Goal: Task Accomplishment & Management: Use online tool/utility

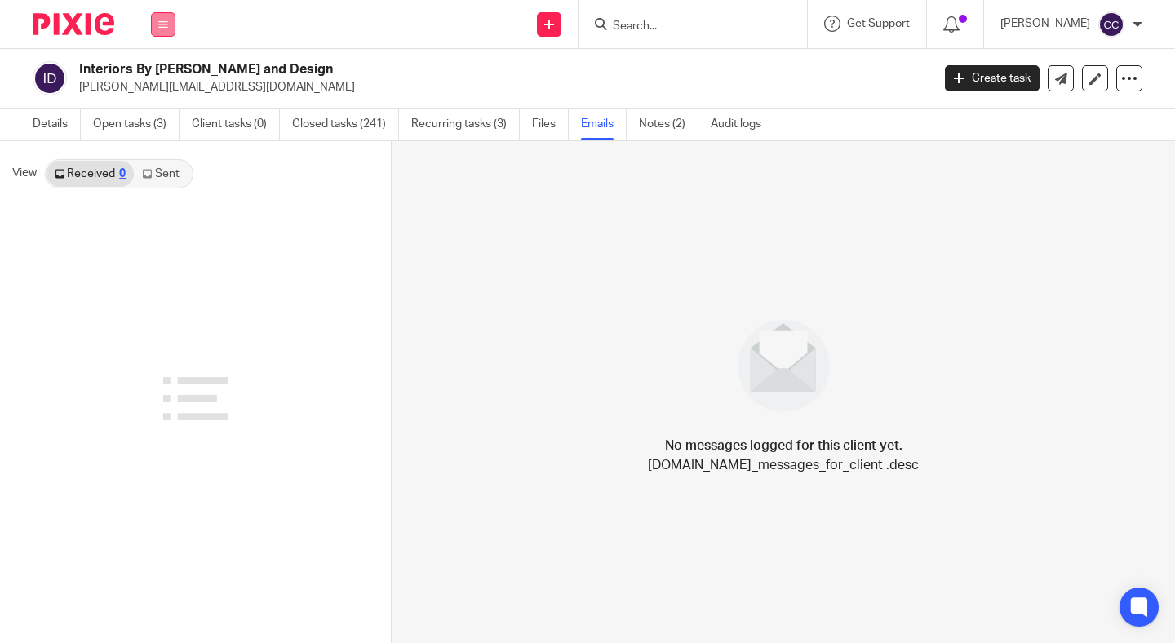
click at [161, 27] on icon at bounding box center [163, 25] width 10 height 10
click at [153, 75] on link "Work" at bounding box center [154, 75] width 26 height 11
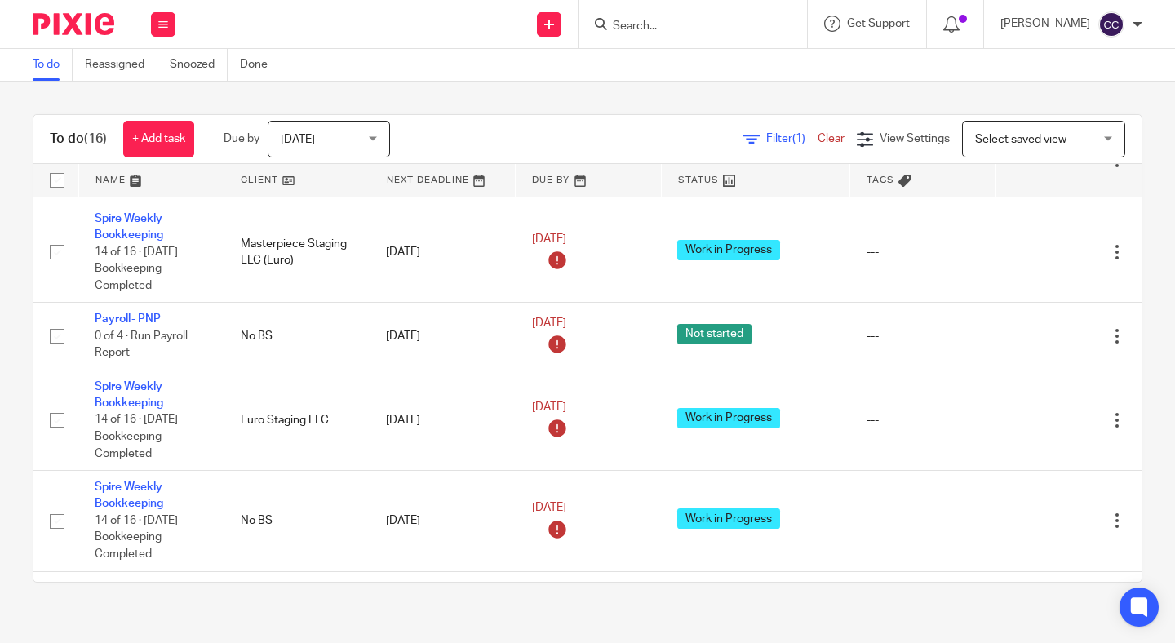
scroll to position [591, 0]
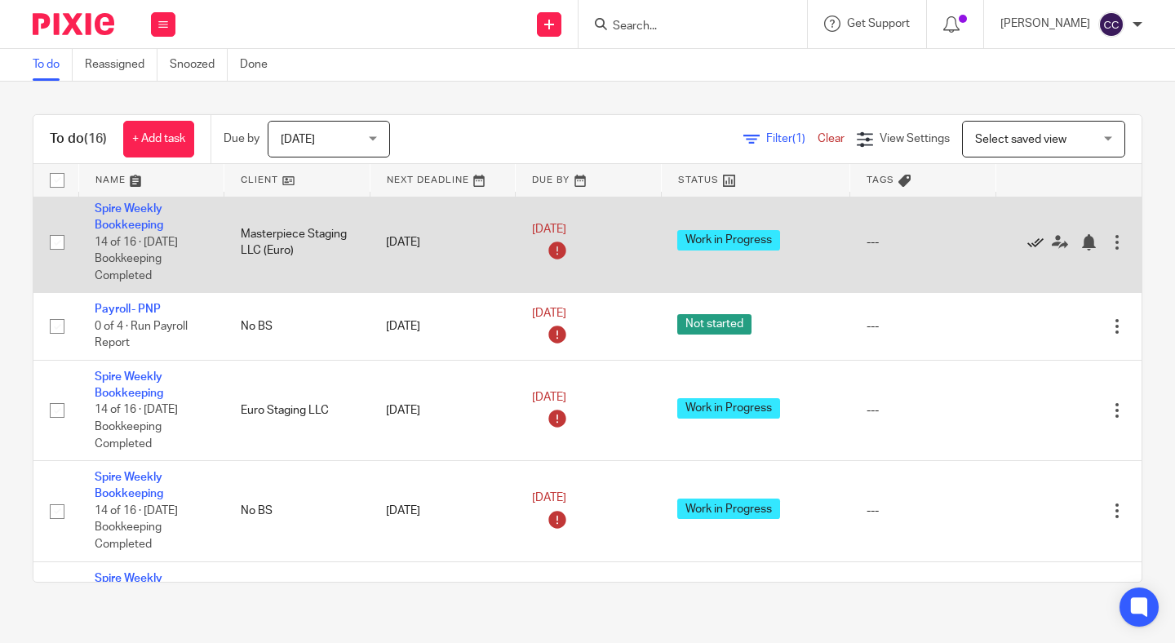
click at [1035, 250] on icon at bounding box center [1035, 242] width 16 height 16
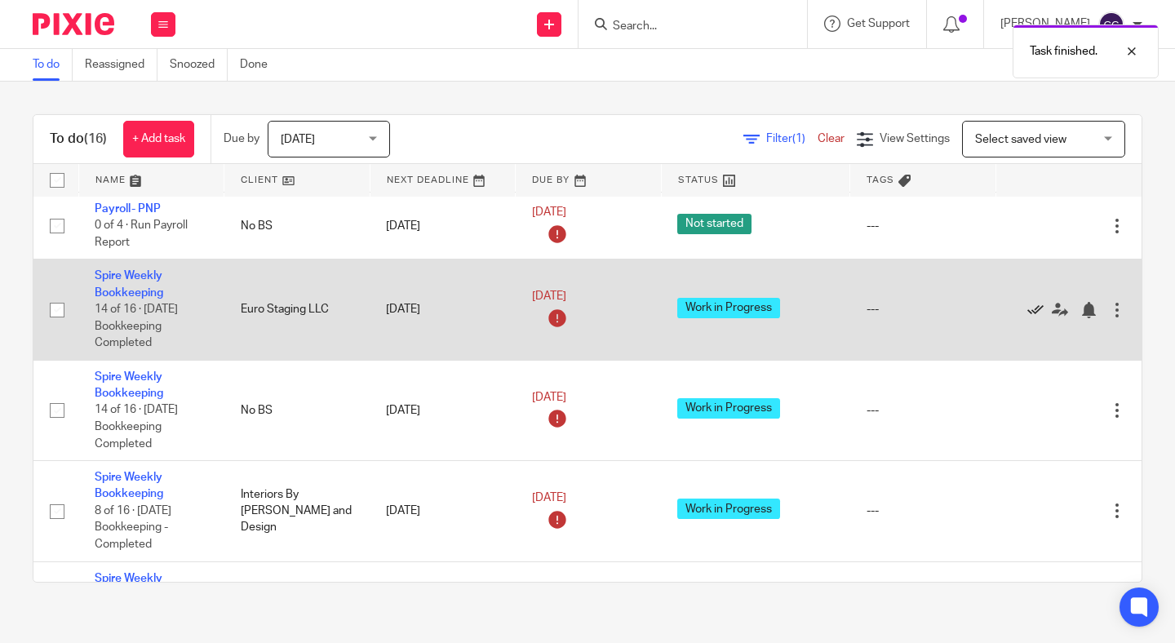
click at [1033, 318] on icon at bounding box center [1035, 310] width 16 height 16
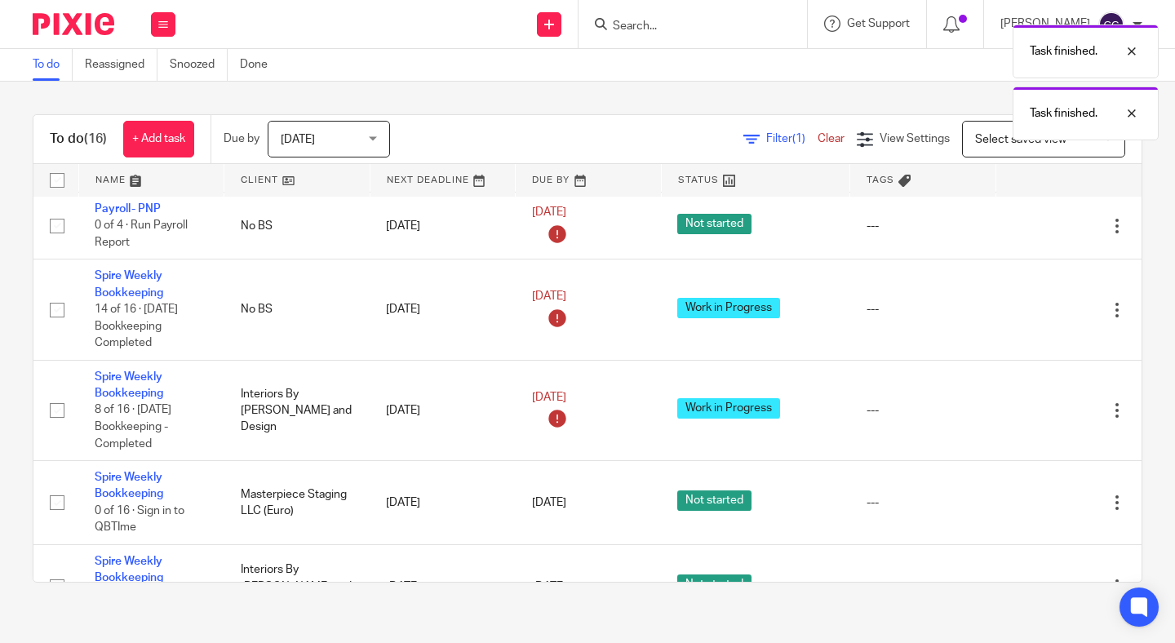
click at [1033, 318] on icon at bounding box center [1035, 310] width 16 height 16
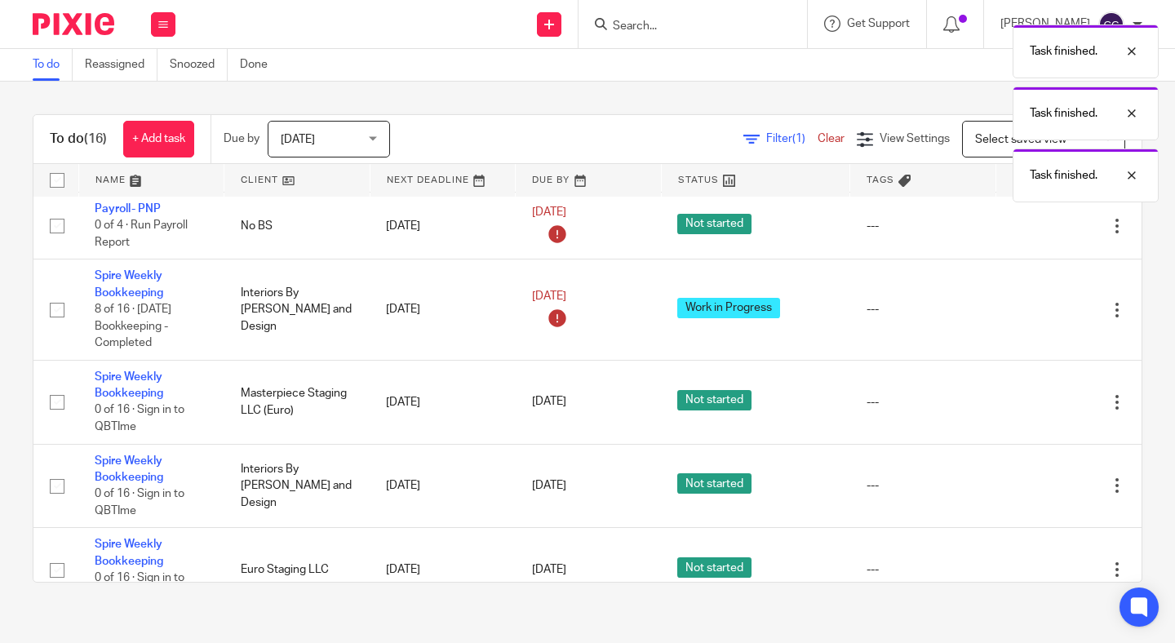
click at [1033, 318] on icon at bounding box center [1035, 310] width 16 height 16
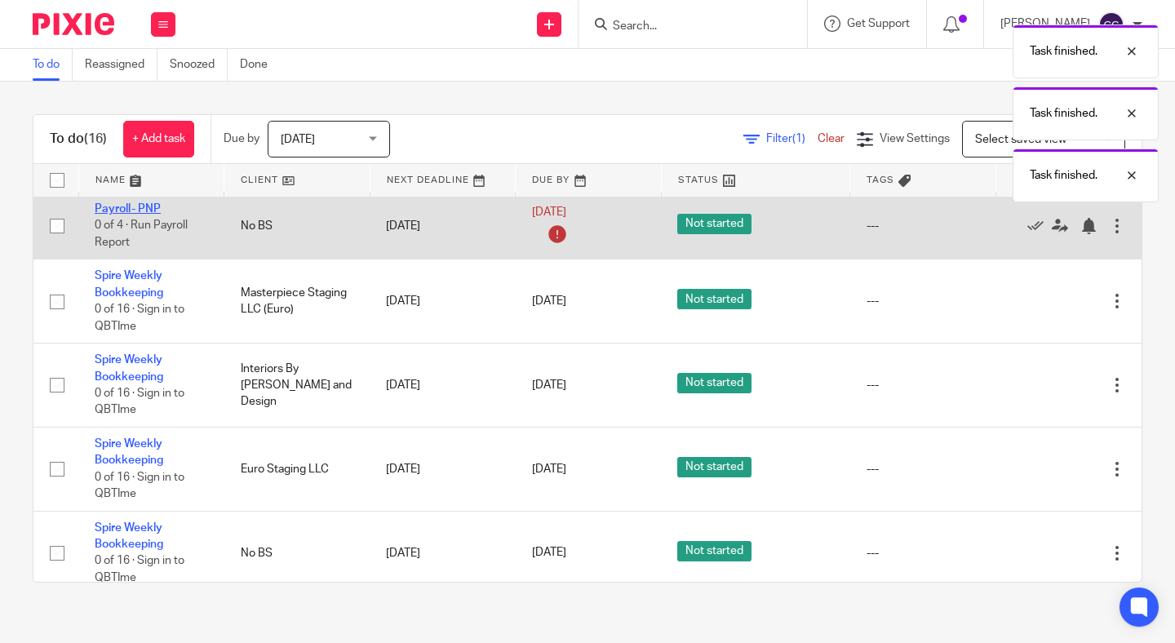
click at [96, 215] on link "Payroll- PNP" at bounding box center [128, 208] width 66 height 11
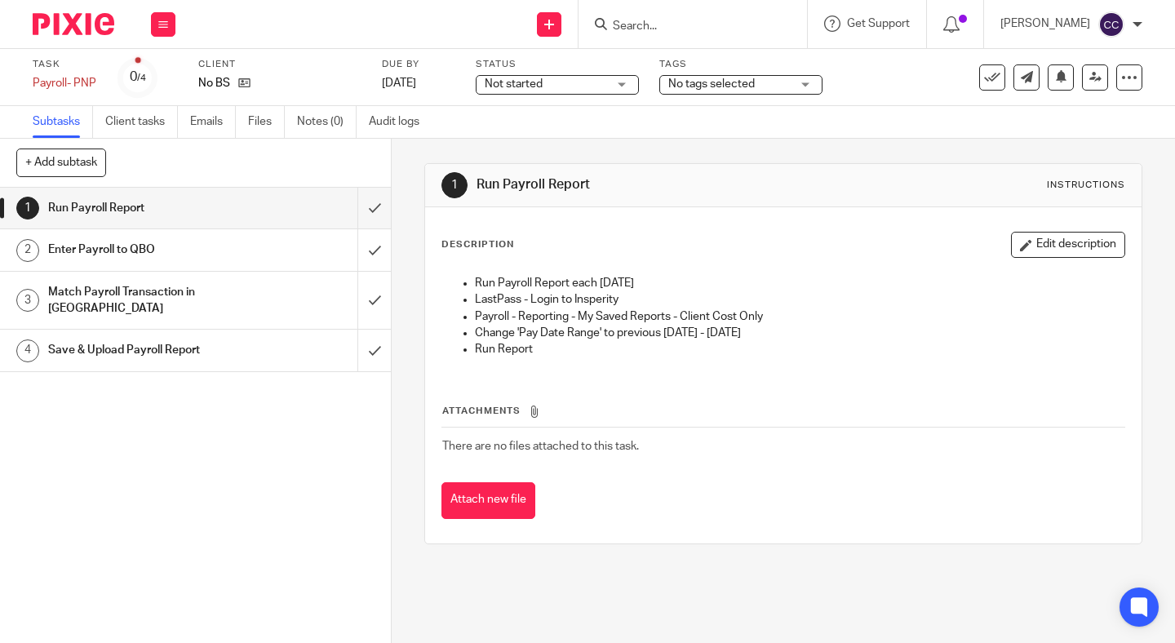
click at [520, 88] on span "Not started" at bounding box center [513, 83] width 58 height 11
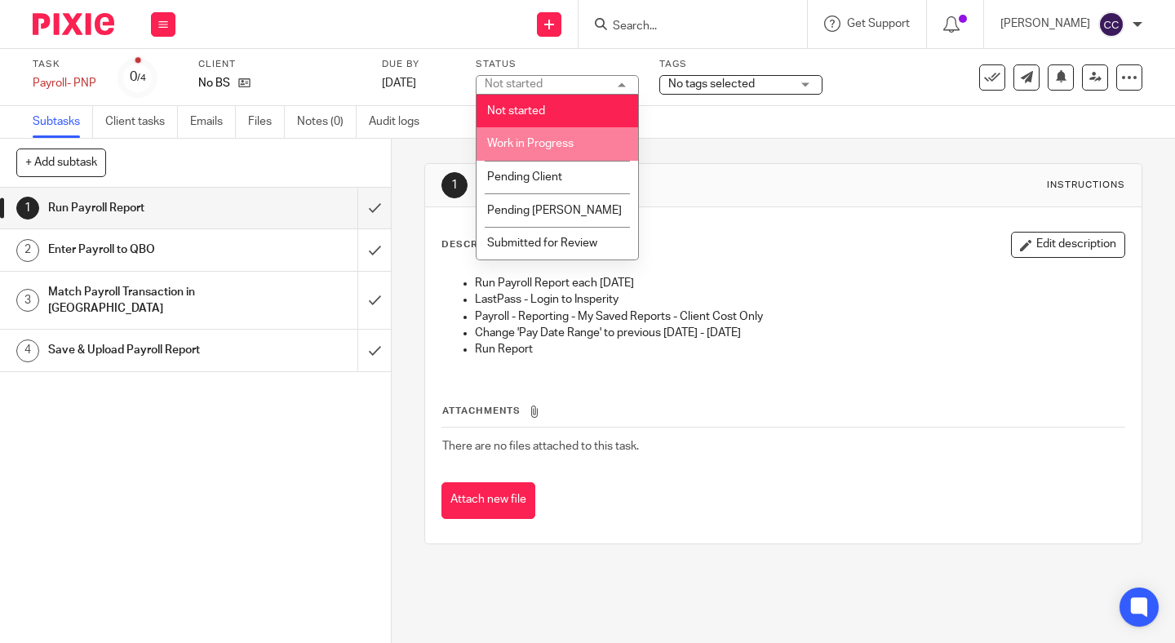
click at [518, 134] on li "Work in Progress" at bounding box center [556, 143] width 161 height 33
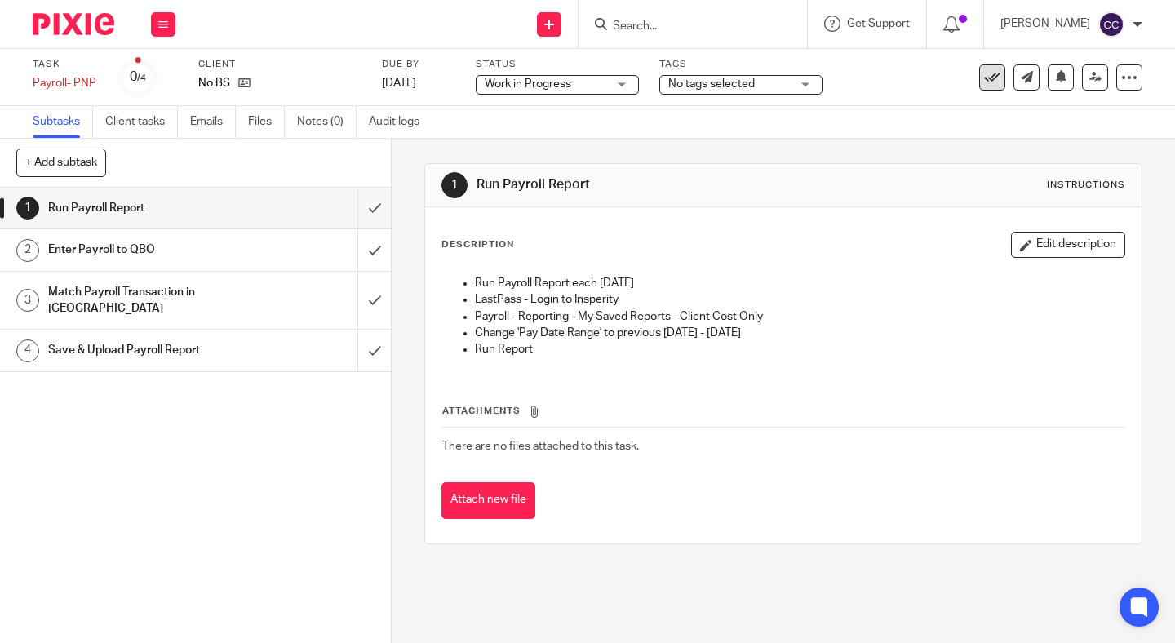
click at [989, 72] on icon at bounding box center [992, 77] width 16 height 16
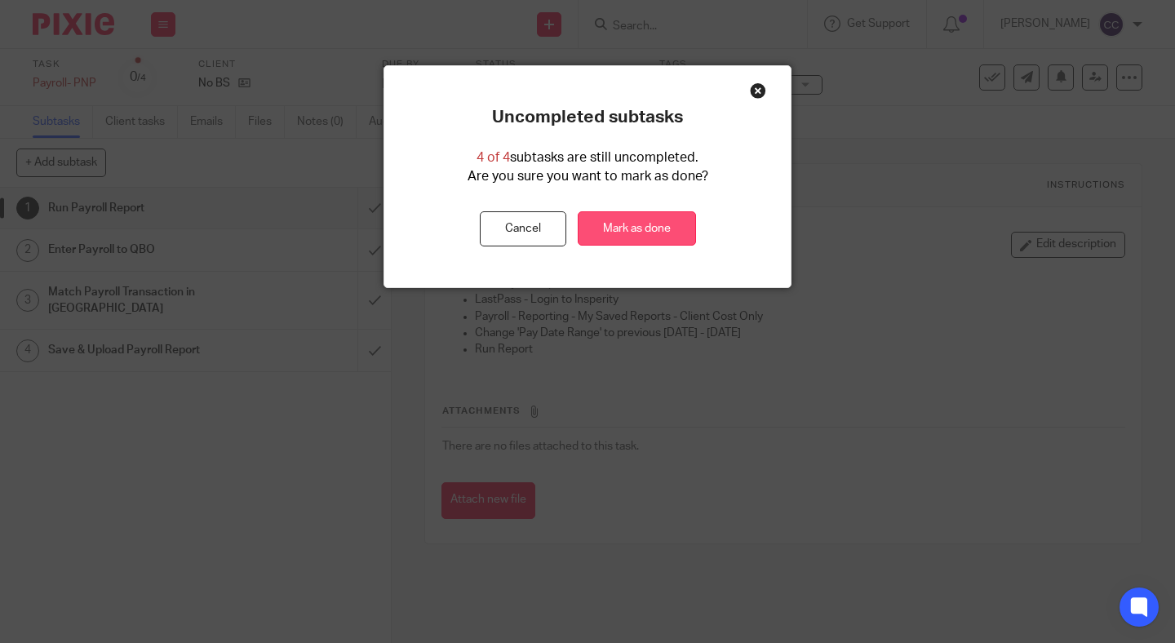
click at [635, 226] on link "Mark as done" at bounding box center [636, 228] width 118 height 35
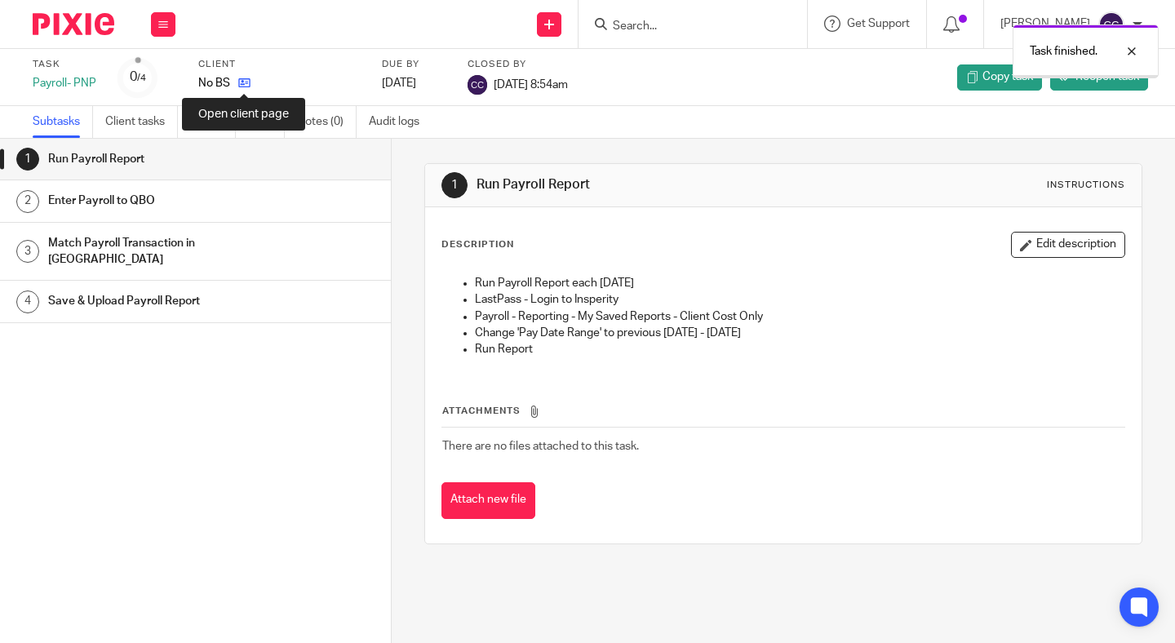
click at [241, 84] on icon at bounding box center [244, 83] width 12 height 12
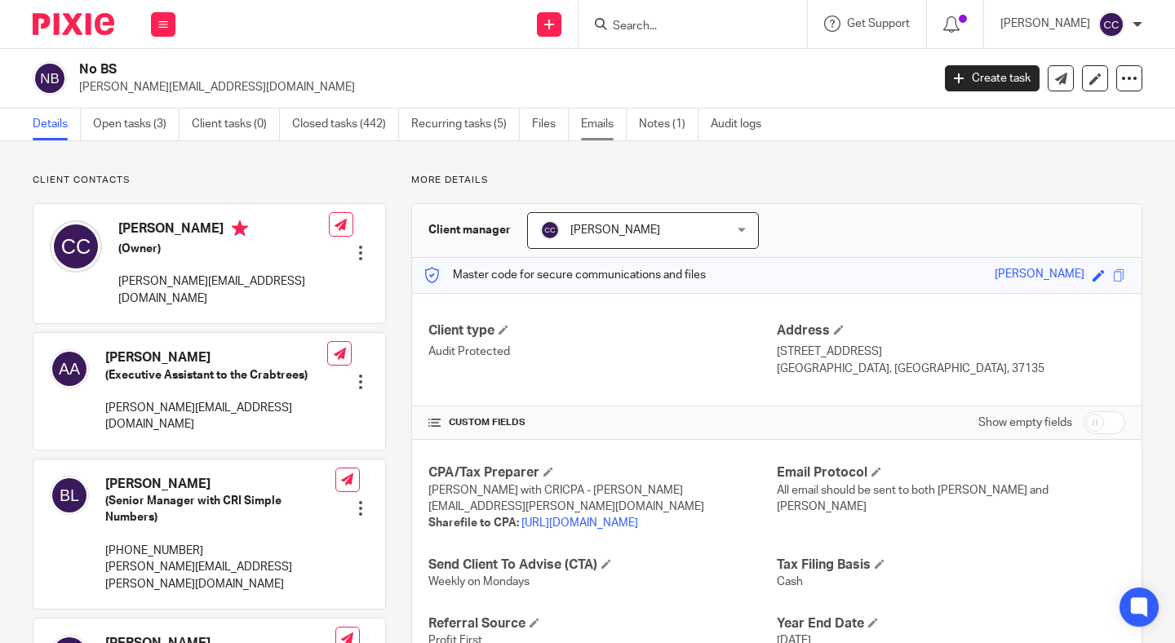
click at [598, 126] on link "Emails" at bounding box center [604, 124] width 46 height 32
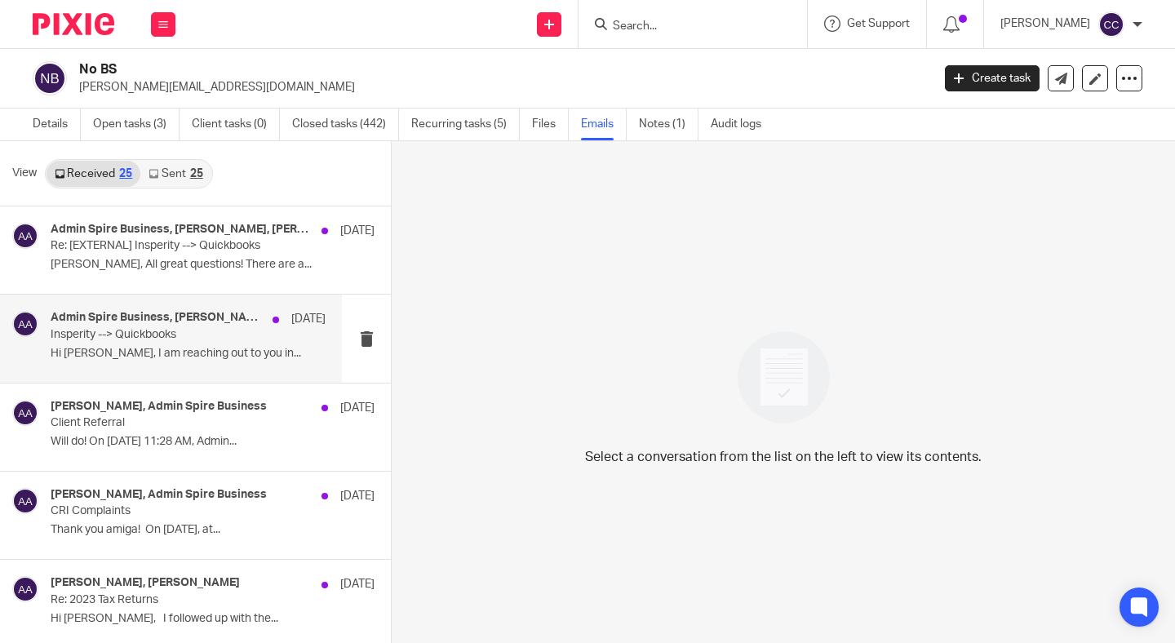
click at [190, 324] on h4 "Admin Spire Business, Jennifer Plesniak, J.Plesniak@ascensus.com, Amanda Aksamit" at bounding box center [158, 318] width 214 height 14
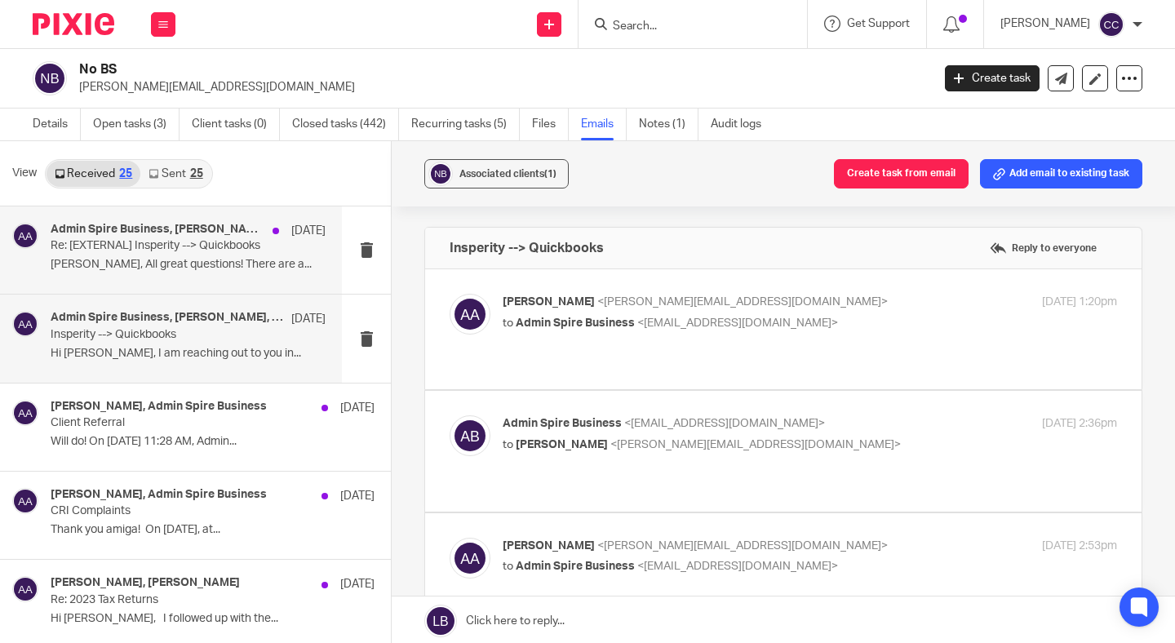
click at [184, 266] on p "Linda, All great questions! There are a..." at bounding box center [188, 265] width 275 height 14
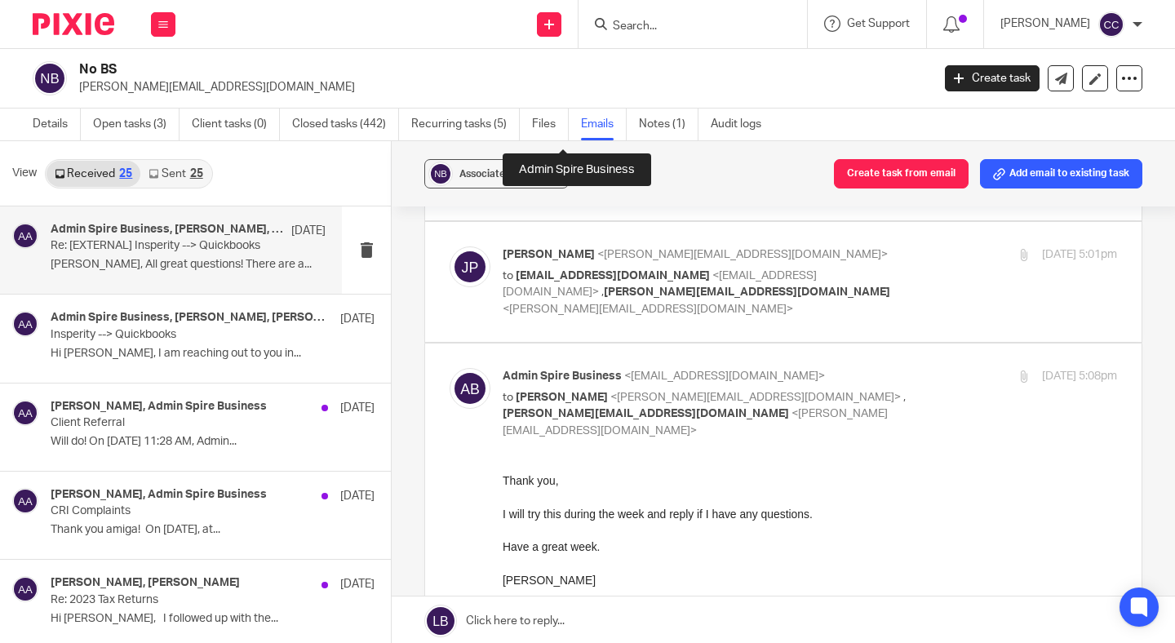
scroll to position [653, 0]
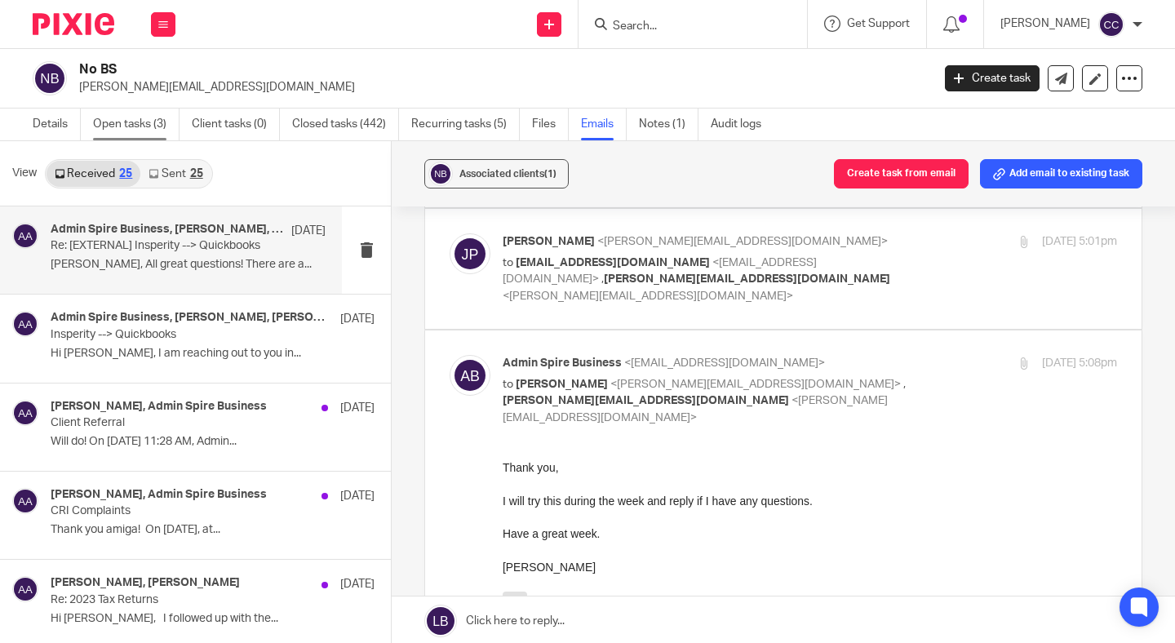
click at [140, 125] on link "Open tasks (3)" at bounding box center [136, 124] width 86 height 32
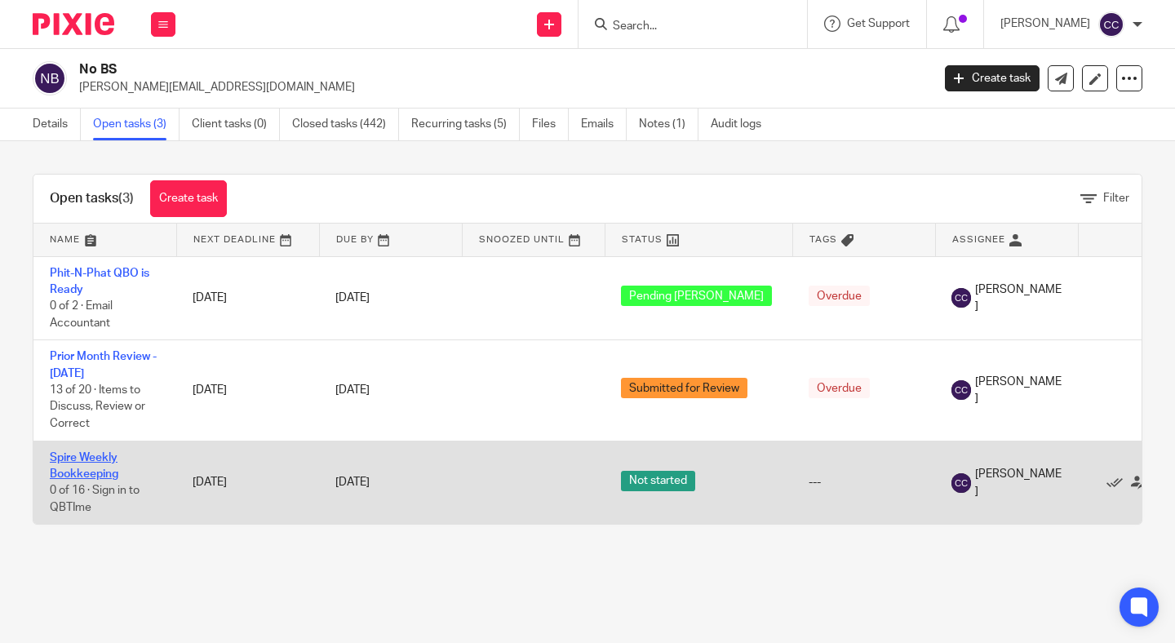
click at [86, 459] on link "Spire Weekly Bookkeeping" at bounding box center [84, 466] width 69 height 28
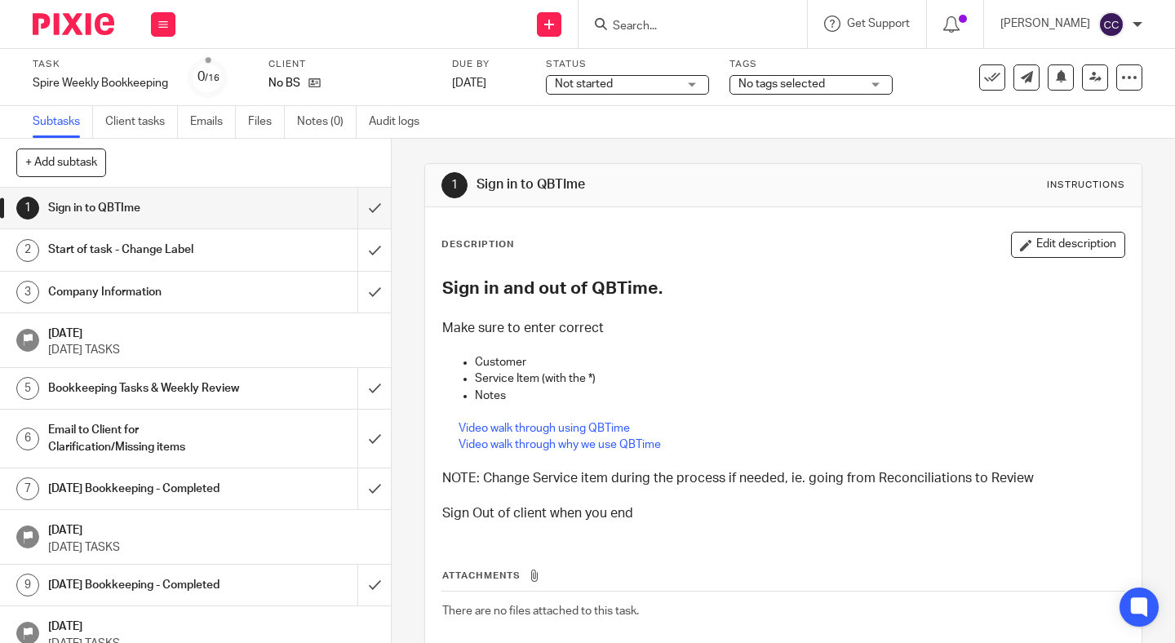
click at [591, 81] on span "Not started" at bounding box center [584, 83] width 58 height 11
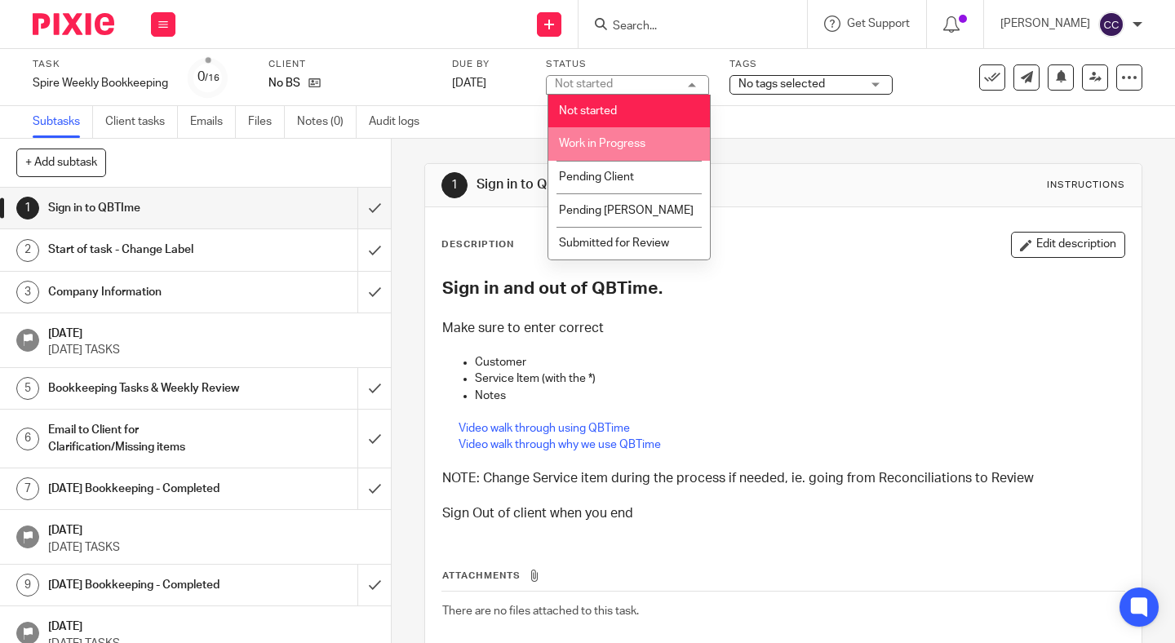
click at [591, 149] on span "Work in Progress" at bounding box center [602, 143] width 86 height 11
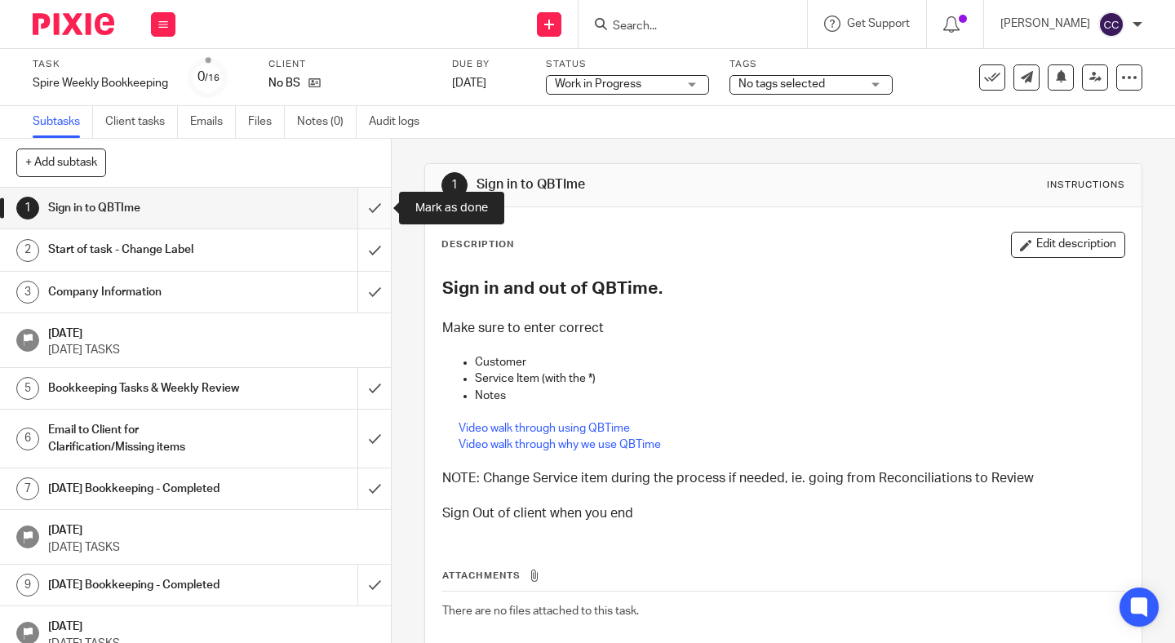
click at [363, 205] on input "submit" at bounding box center [195, 208] width 391 height 41
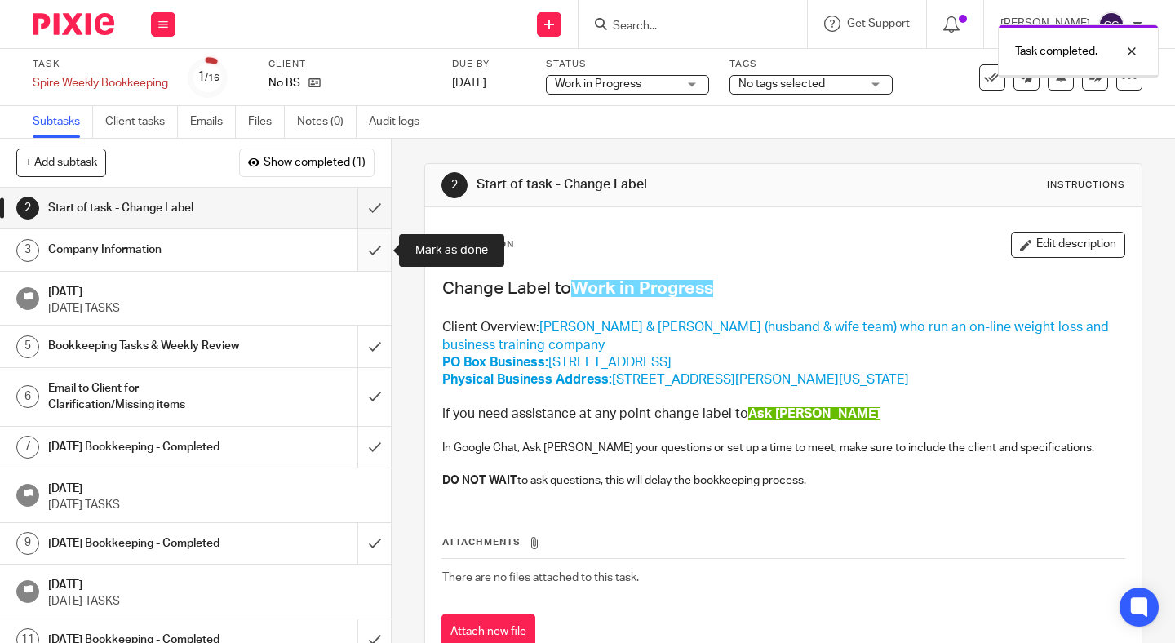
click at [368, 246] on input "submit" at bounding box center [195, 249] width 391 height 41
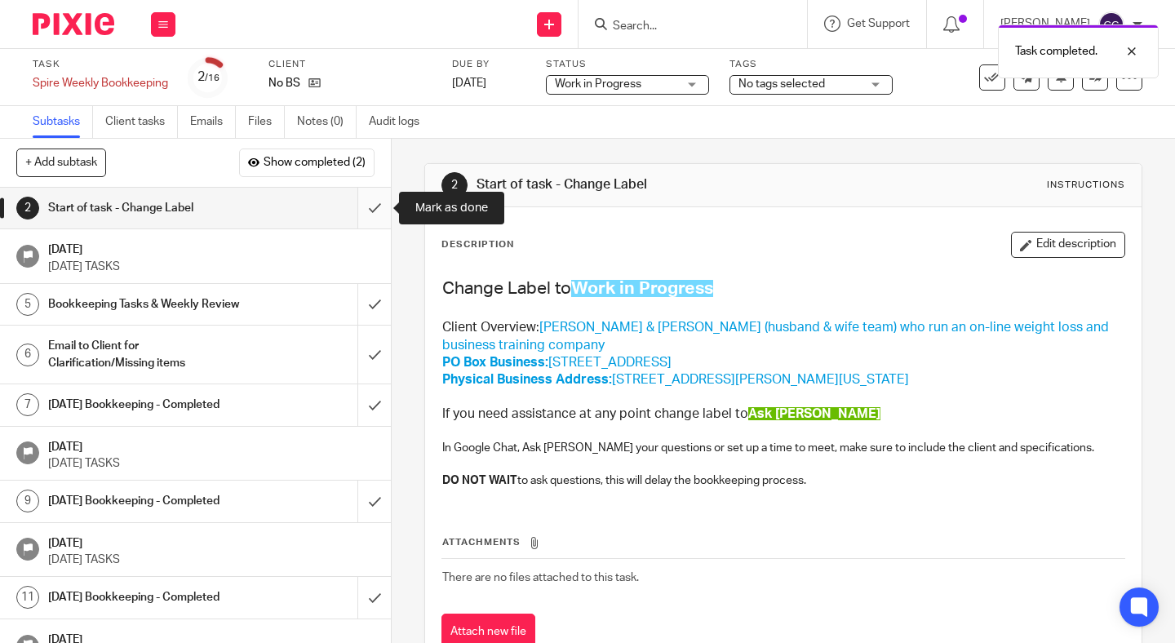
click at [366, 210] on input "submit" at bounding box center [195, 208] width 391 height 41
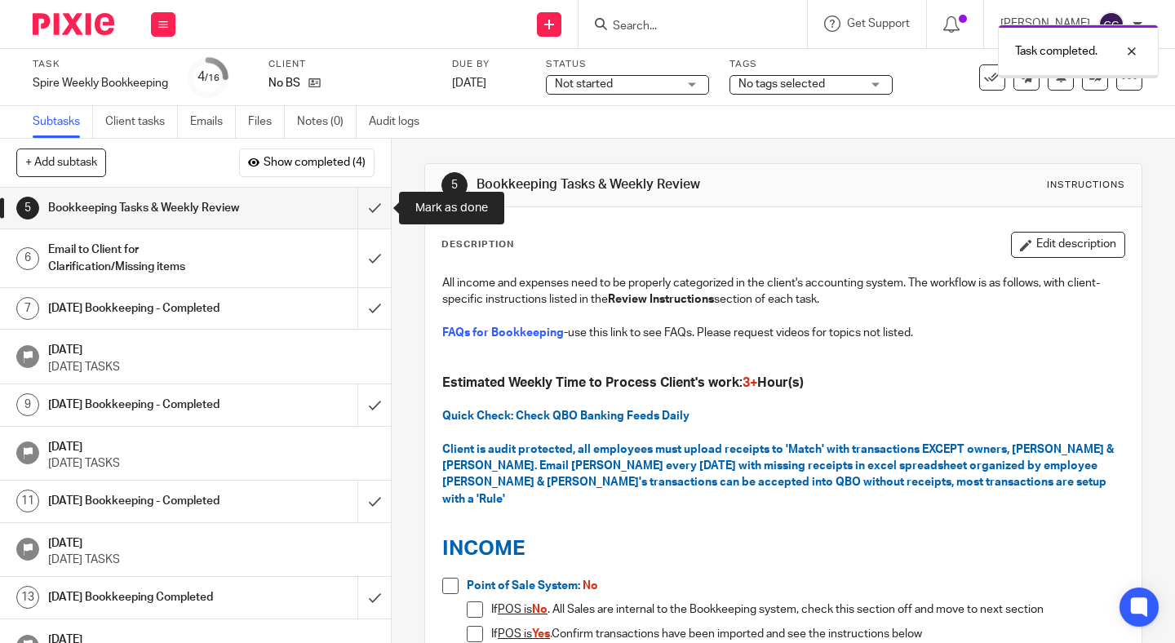
click at [366, 210] on input "submit" at bounding box center [195, 208] width 391 height 41
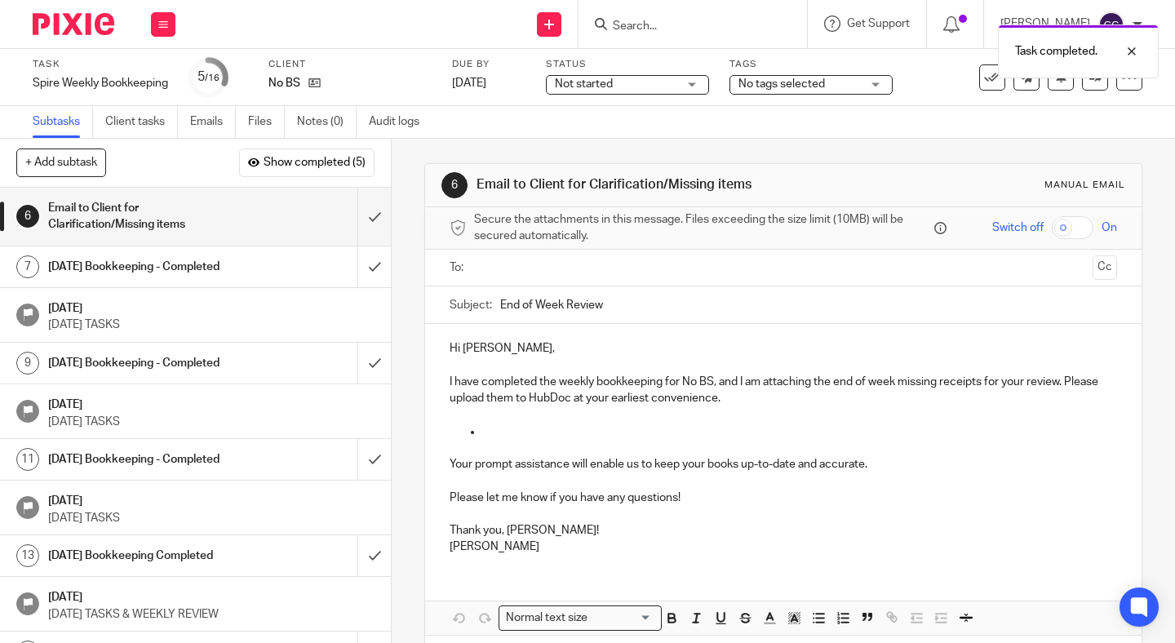
click at [631, 74] on div "Task completed." at bounding box center [872, 47] width 571 height 62
click at [625, 78] on span "Not started" at bounding box center [616, 84] width 122 height 17
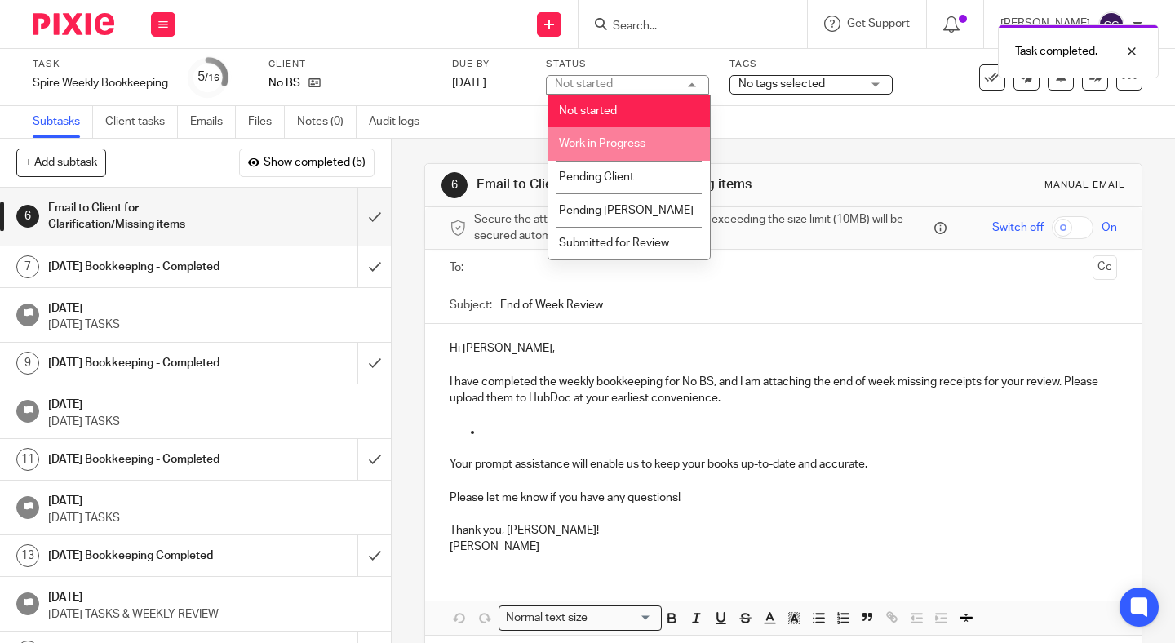
click at [614, 153] on li "Work in Progress" at bounding box center [628, 143] width 161 height 33
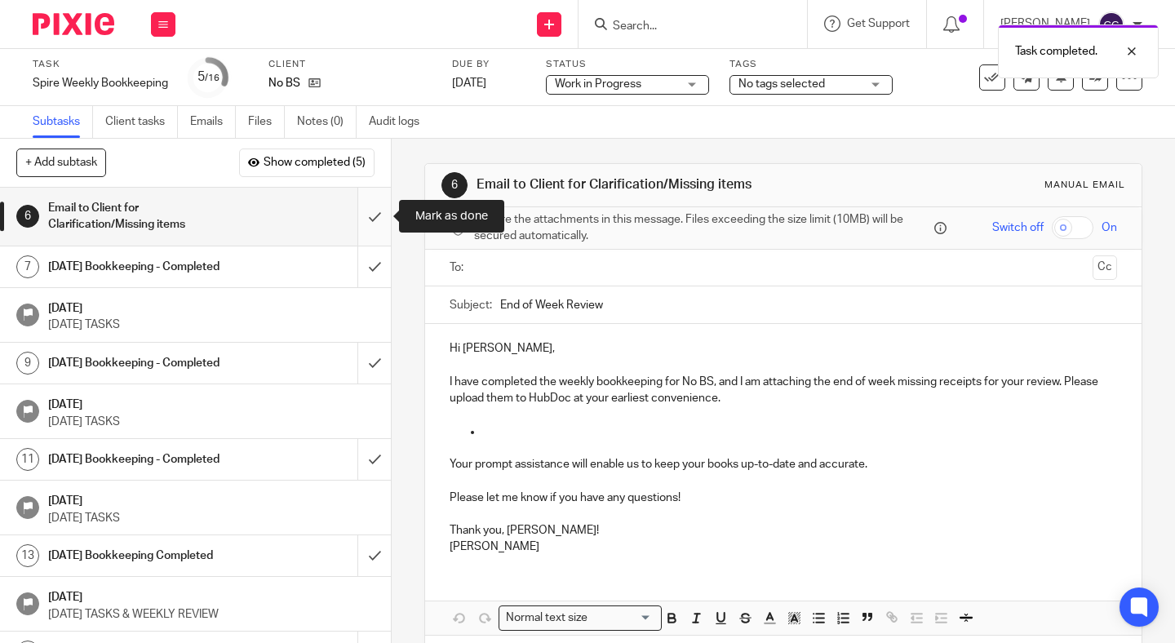
click at [374, 217] on input "submit" at bounding box center [195, 217] width 391 height 58
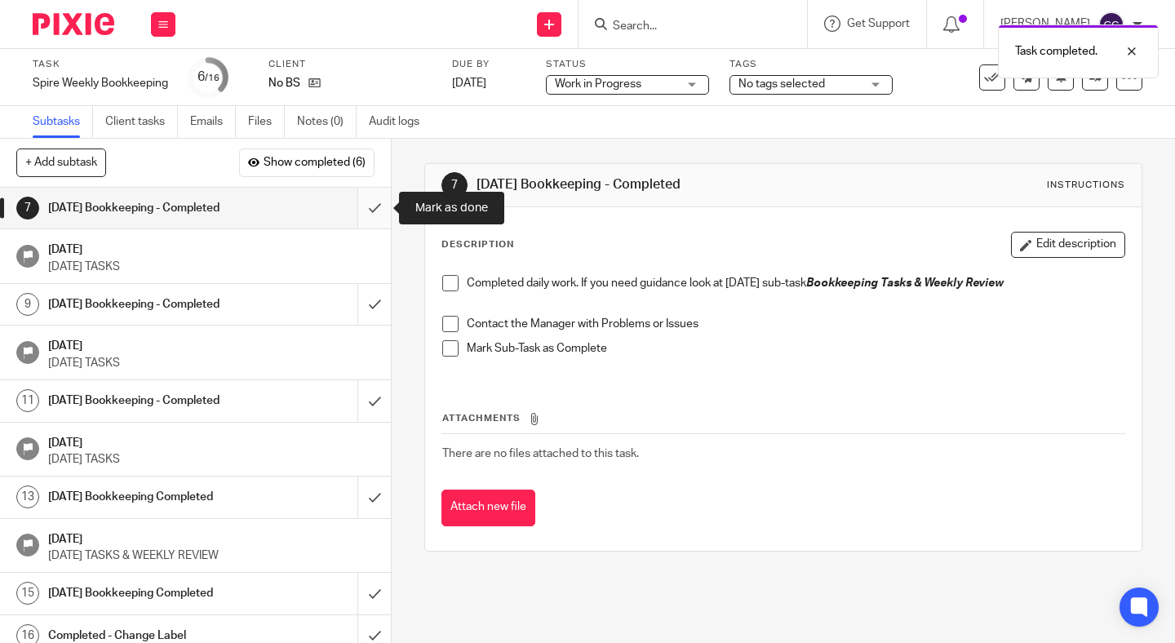
click at [373, 215] on input "submit" at bounding box center [195, 208] width 391 height 41
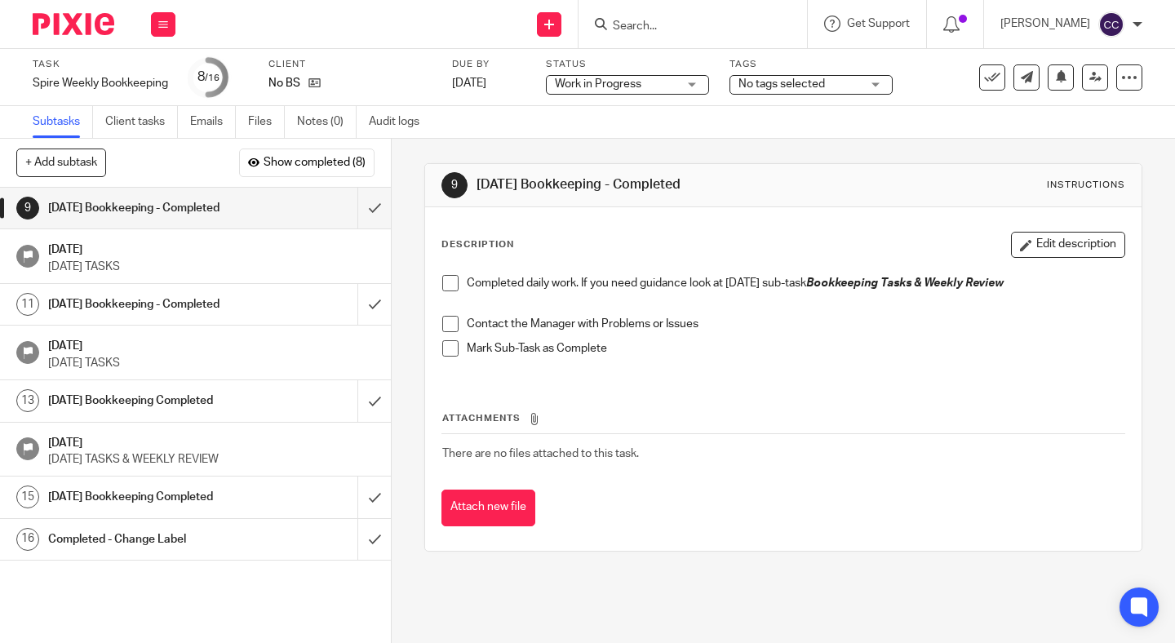
click at [446, 283] on span at bounding box center [450, 283] width 16 height 16
click at [450, 323] on span at bounding box center [450, 324] width 16 height 16
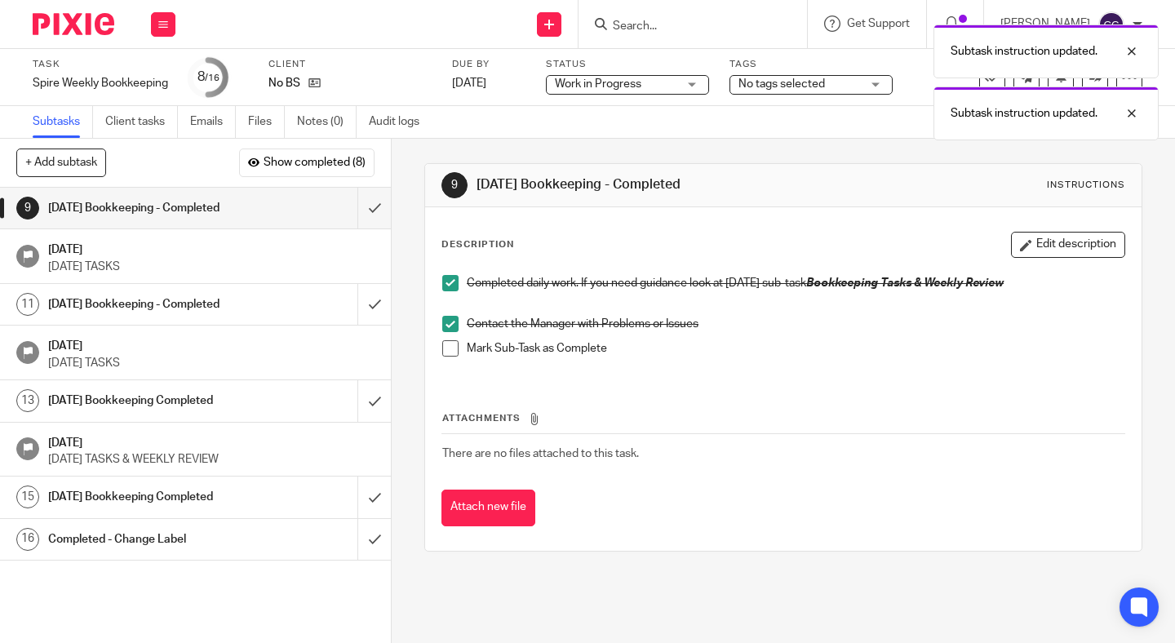
click at [450, 346] on span at bounding box center [450, 348] width 16 height 16
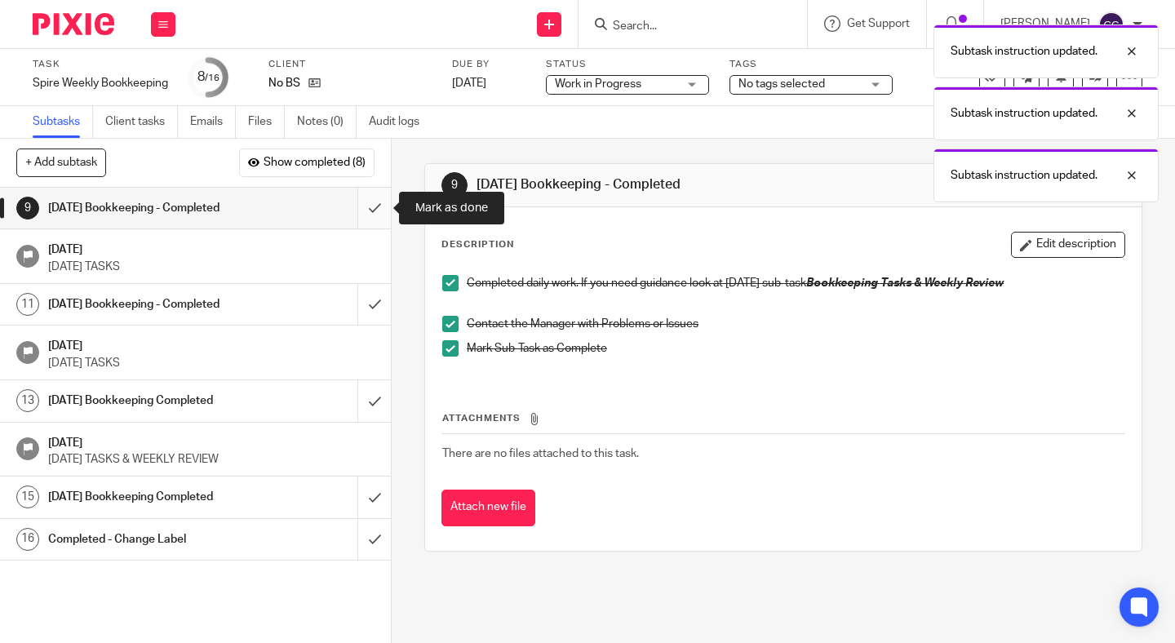
click at [364, 215] on input "submit" at bounding box center [195, 208] width 391 height 41
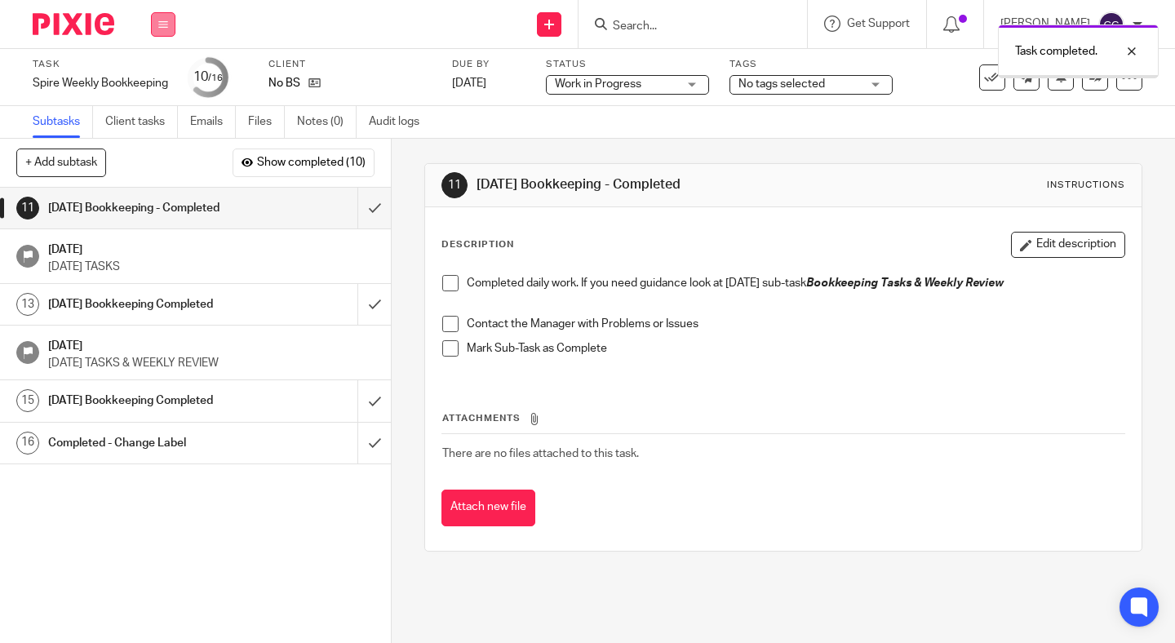
click at [157, 23] on button at bounding box center [163, 24] width 24 height 24
click at [153, 74] on link "Work" at bounding box center [155, 75] width 29 height 11
